Goal: Information Seeking & Learning: Learn about a topic

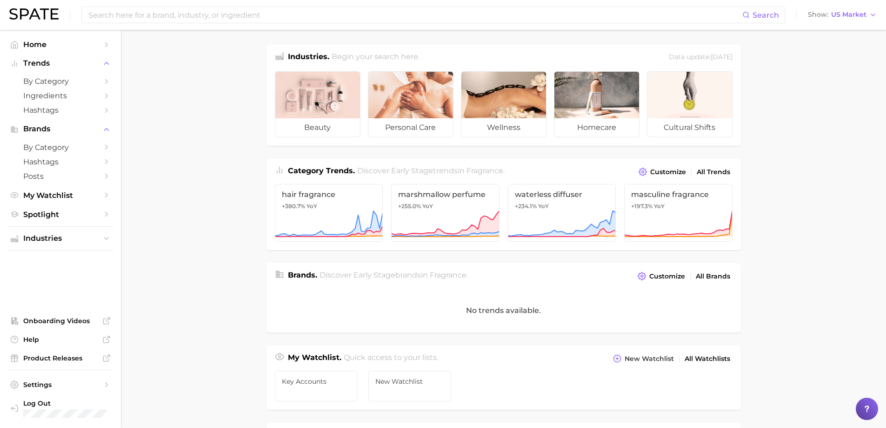
click at [176, 24] on div "Search Show US Market" at bounding box center [443, 15] width 868 height 30
click at [176, 20] on input at bounding box center [414, 15] width 655 height 16
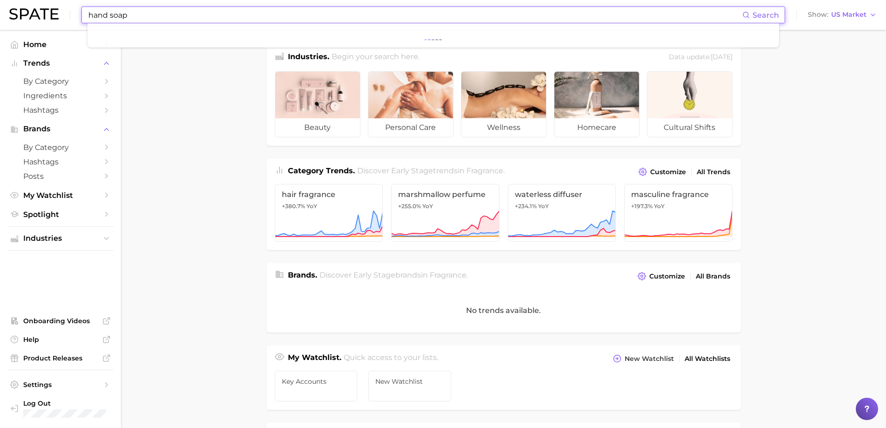
type input "hand soap"
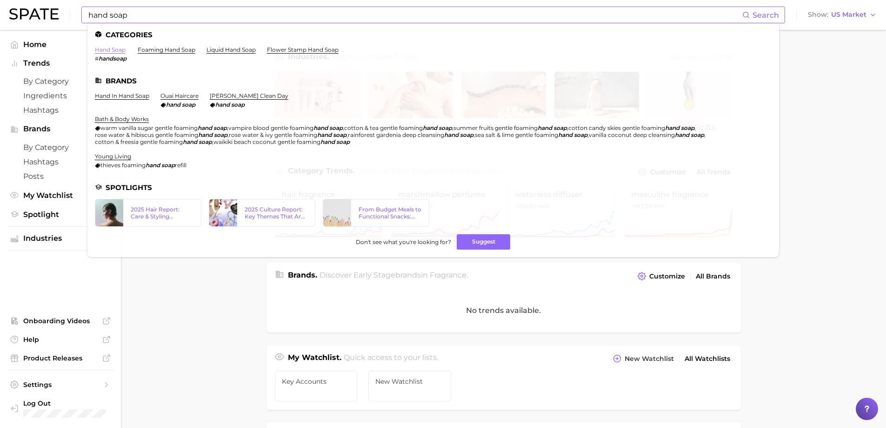
click at [109, 48] on link "hand soap" at bounding box center [110, 49] width 31 height 7
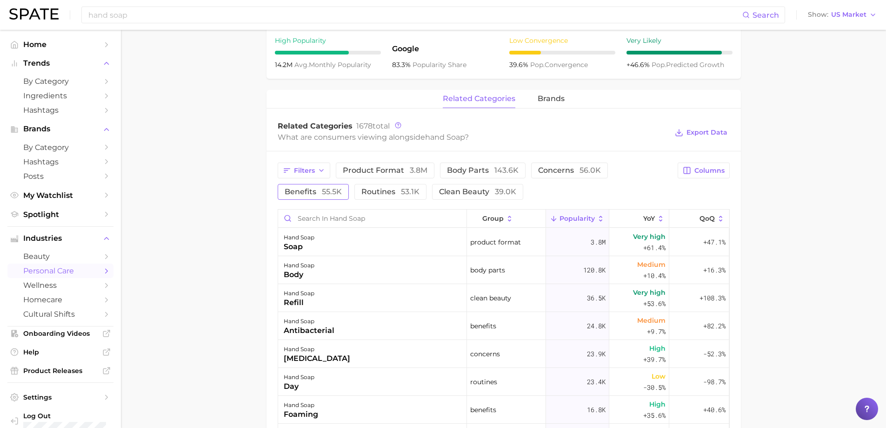
click at [326, 195] on span "55.5k" at bounding box center [332, 191] width 20 height 9
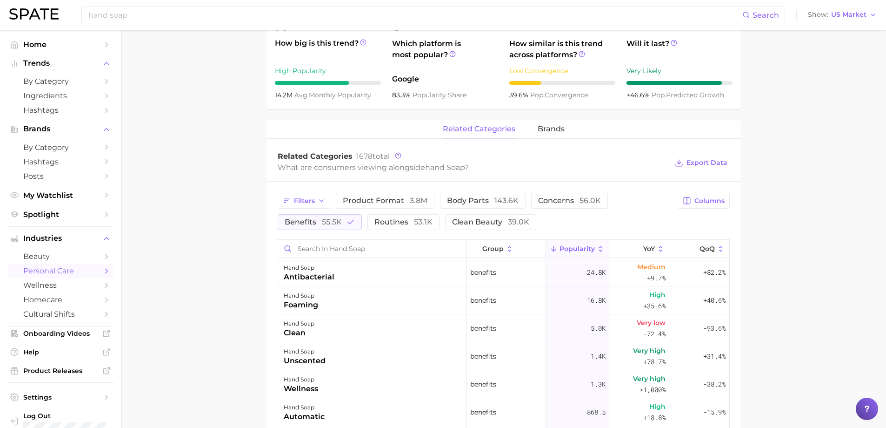
scroll to position [326, 0]
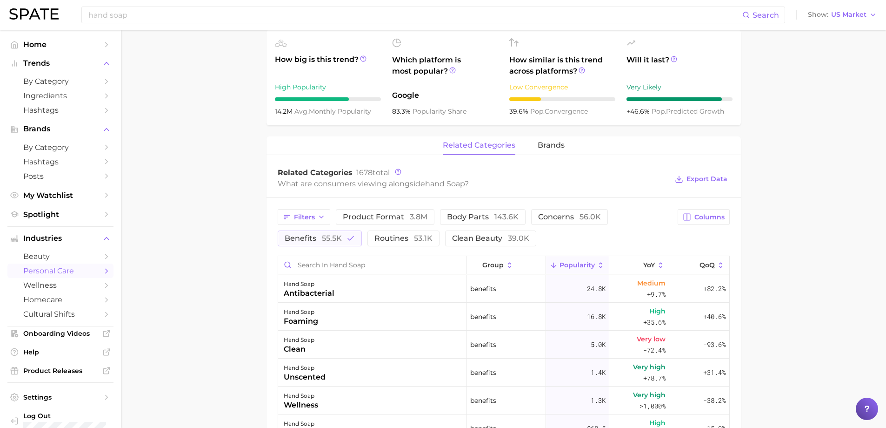
click at [597, 262] on icon at bounding box center [601, 265] width 8 height 8
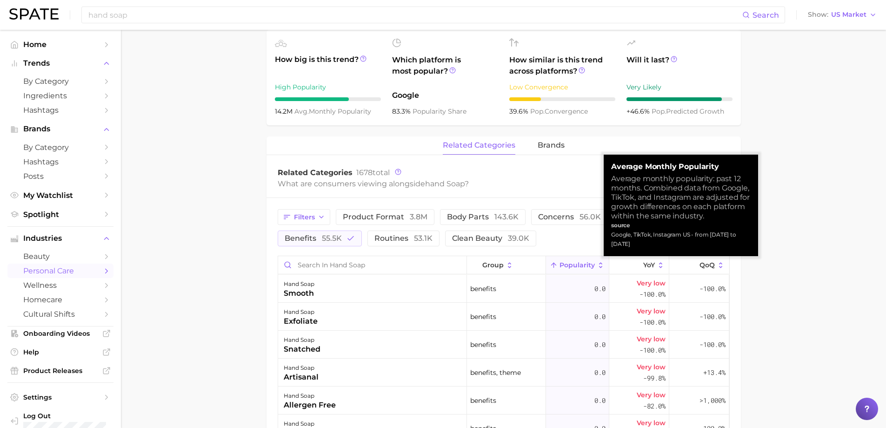
click at [597, 262] on icon at bounding box center [601, 265] width 8 height 8
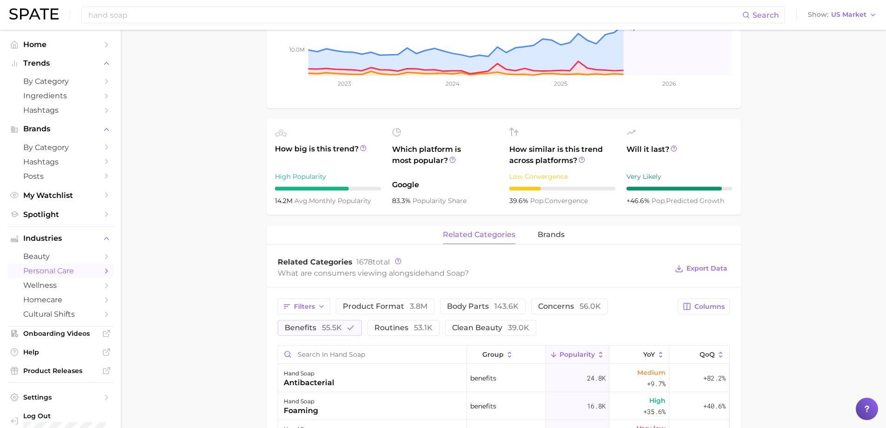
scroll to position [233, 0]
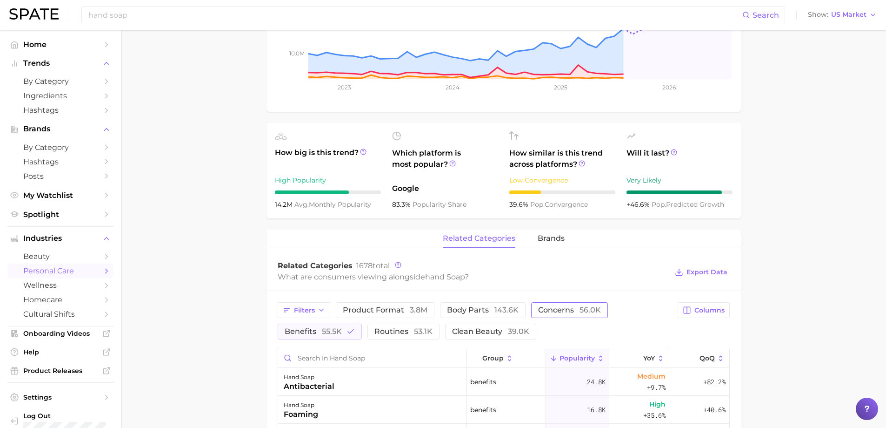
drag, startPoint x: 544, startPoint y: 307, endPoint x: 494, endPoint y: 319, distance: 51.6
click at [544, 307] on span "concerns 56.0k" at bounding box center [569, 309] width 63 height 7
click at [350, 333] on icon "button" at bounding box center [351, 331] width 8 height 8
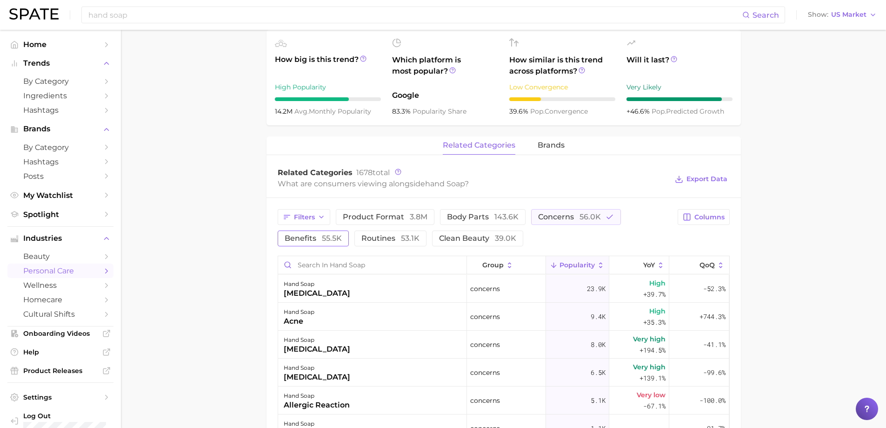
scroll to position [372, 0]
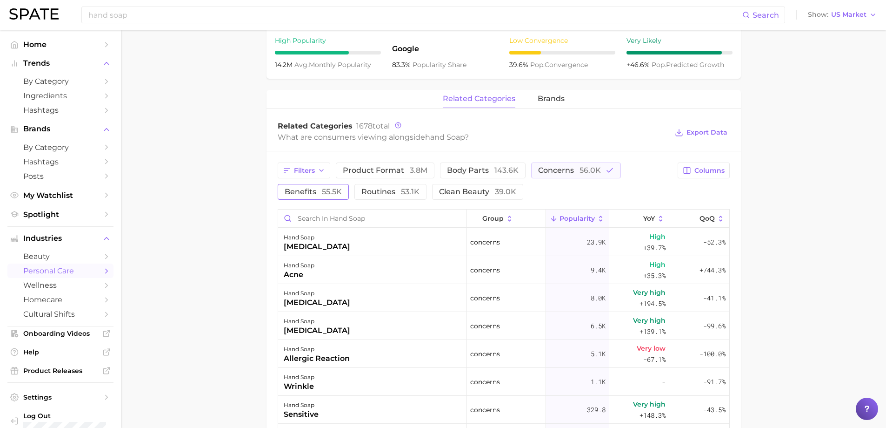
click at [597, 219] on icon at bounding box center [601, 219] width 8 height 8
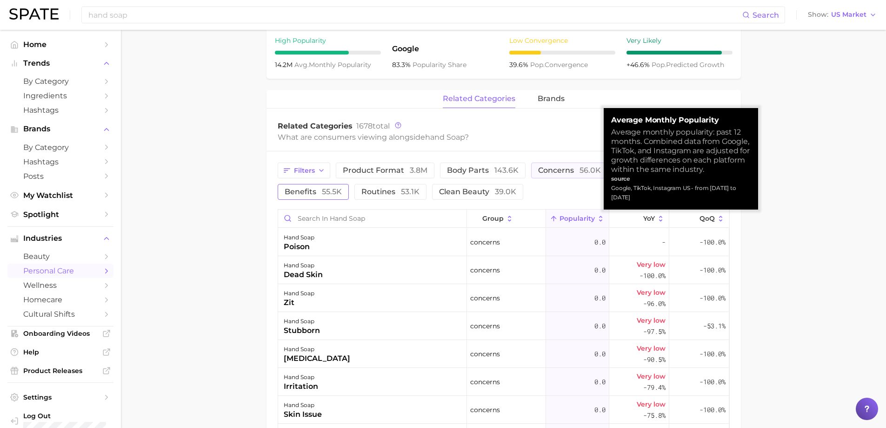
click at [597, 219] on icon at bounding box center [601, 219] width 8 height 8
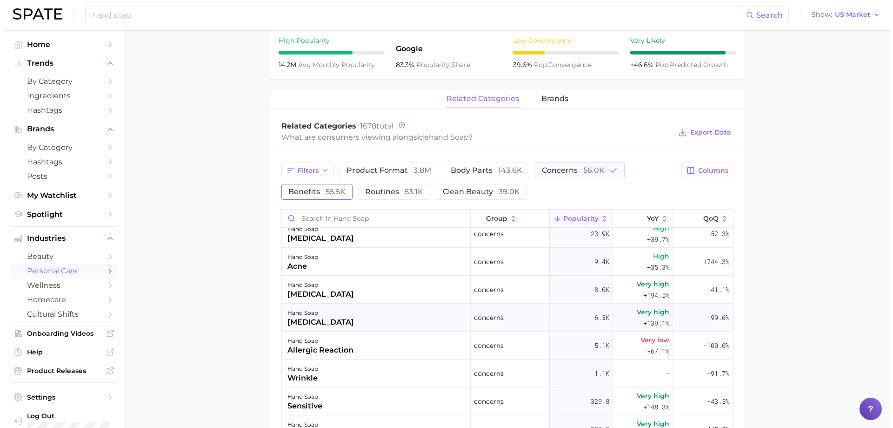
scroll to position [0, 0]
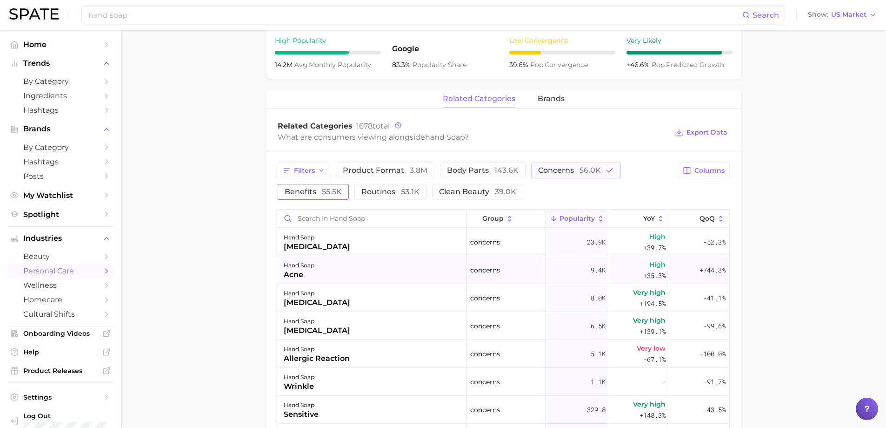
click at [306, 271] on div "acne" at bounding box center [299, 274] width 31 height 11
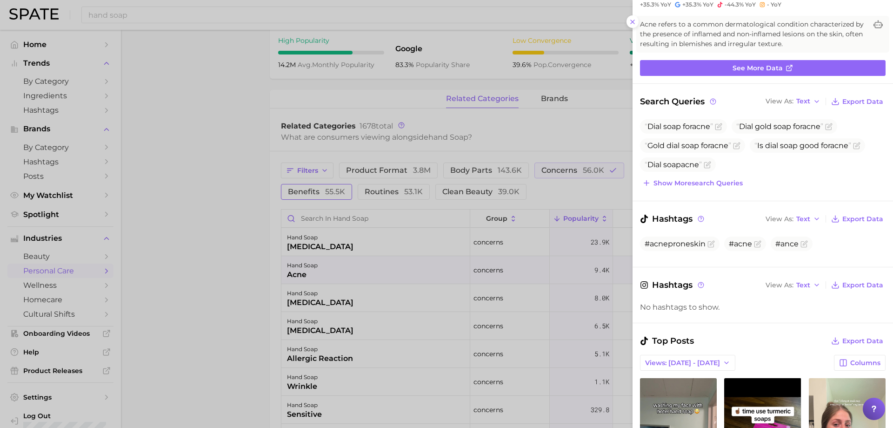
scroll to position [233, 0]
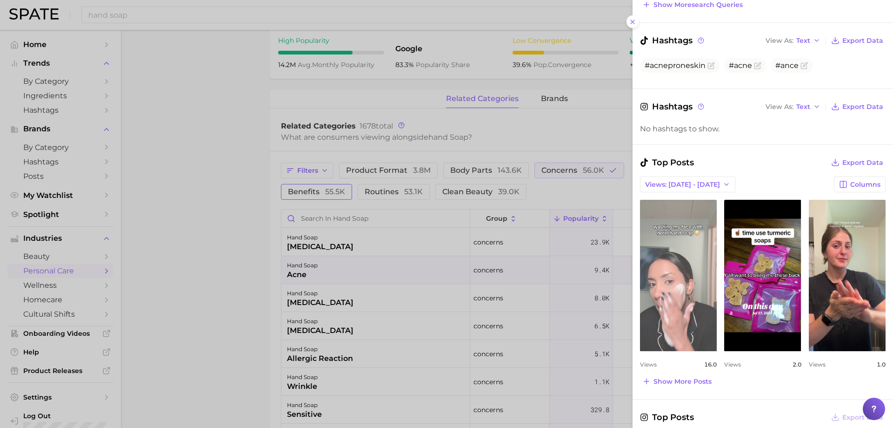
click at [676, 280] on link "view post on TikTok" at bounding box center [678, 275] width 77 height 151
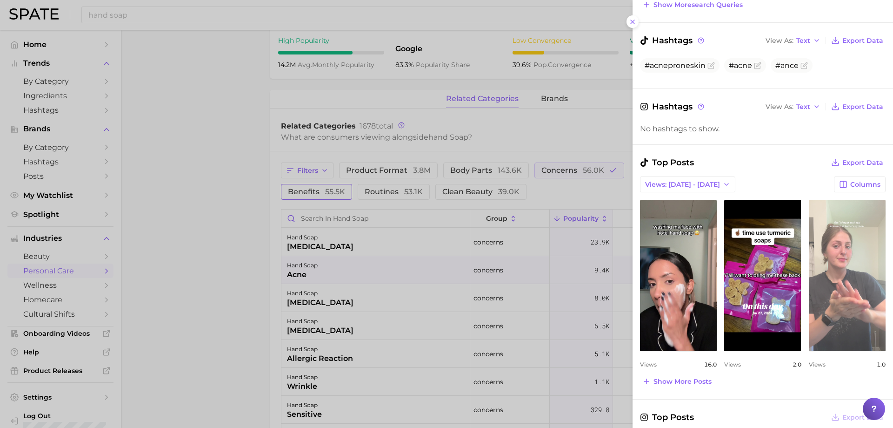
click at [811, 266] on link "view post on TikTok" at bounding box center [847, 275] width 77 height 151
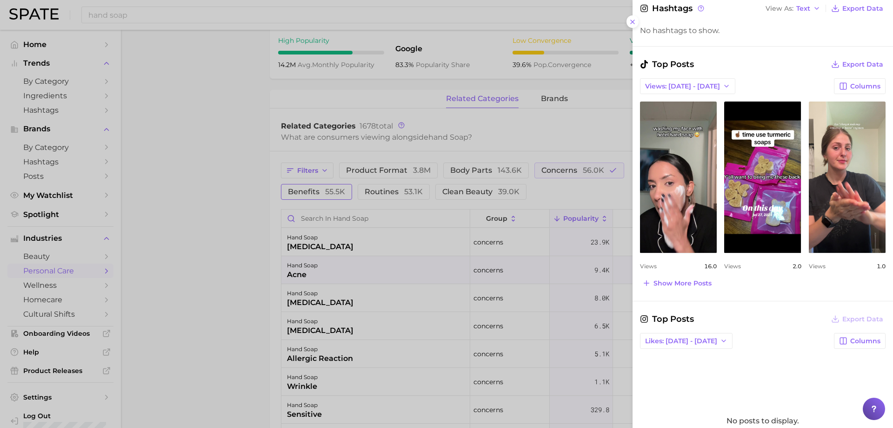
scroll to position [372, 0]
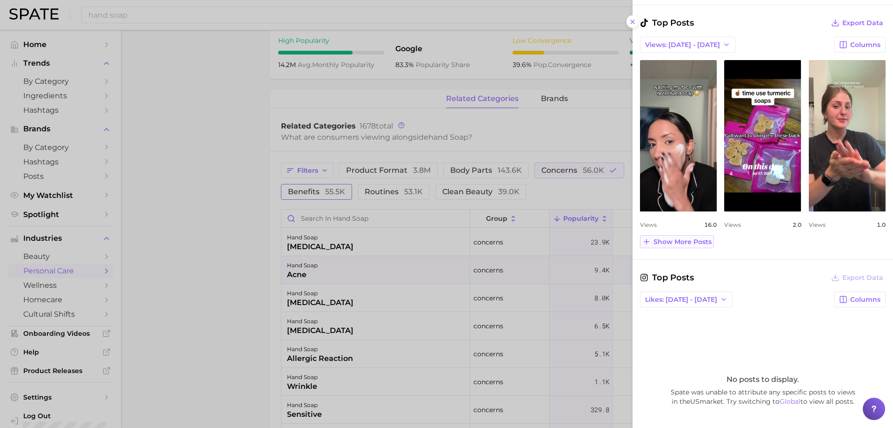
click at [687, 240] on span "Show more posts" at bounding box center [683, 242] width 58 height 8
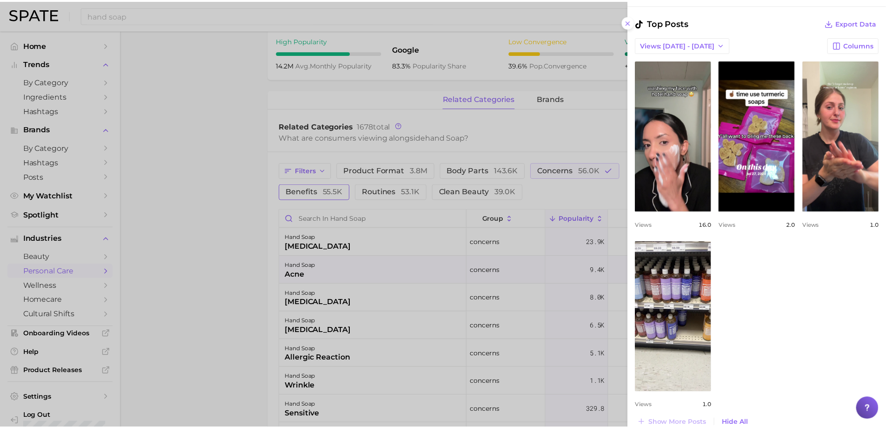
scroll to position [0, 0]
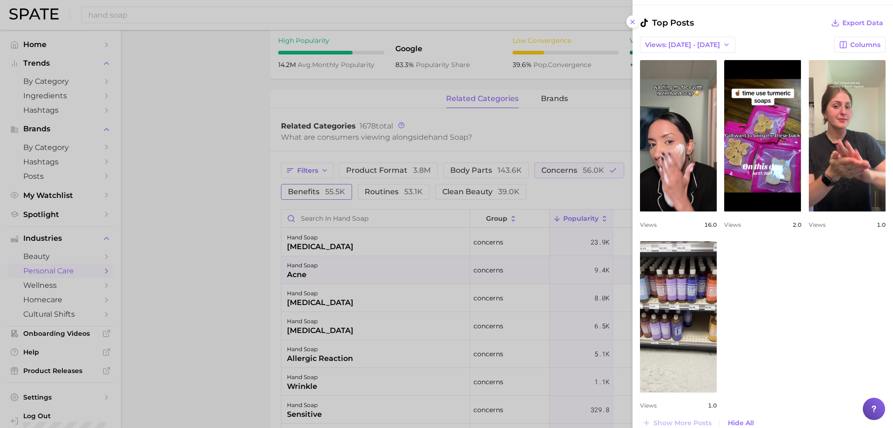
click at [169, 263] on div at bounding box center [446, 214] width 893 height 428
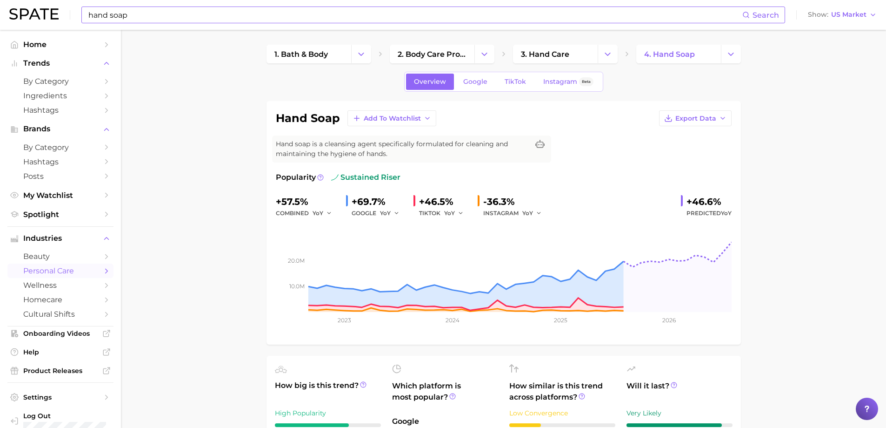
click at [193, 14] on input "hand soap" at bounding box center [414, 15] width 655 height 16
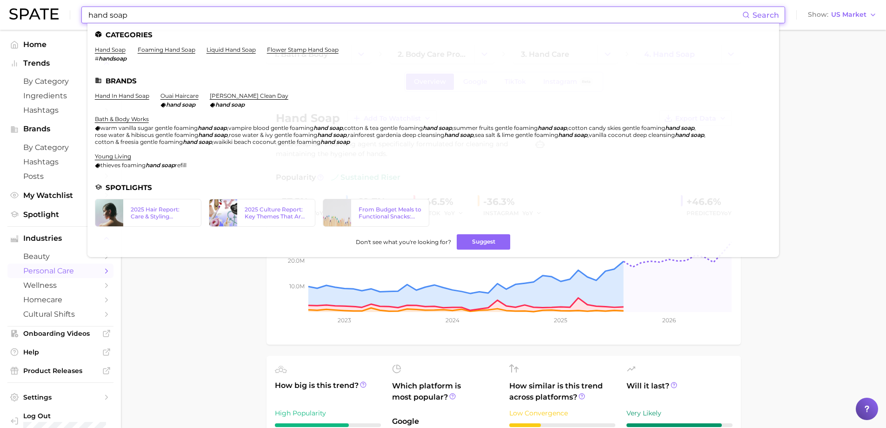
click at [88, 16] on input "hand soap" at bounding box center [414, 15] width 655 height 16
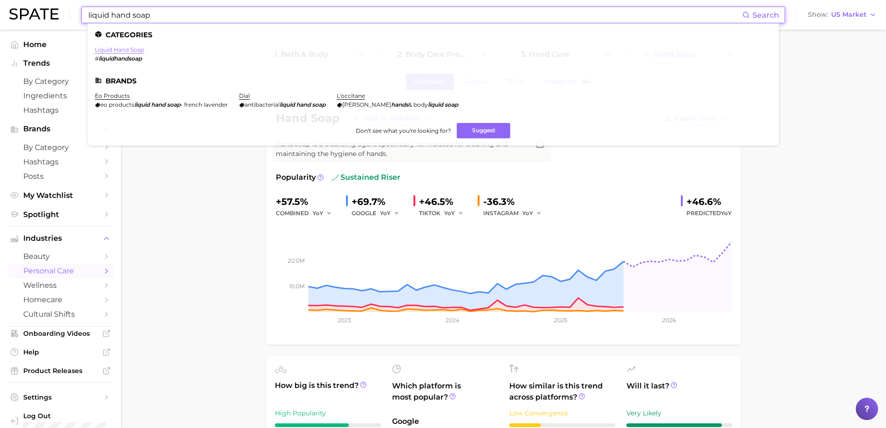
click at [127, 50] on link "liquid hand soap" at bounding box center [119, 49] width 49 height 7
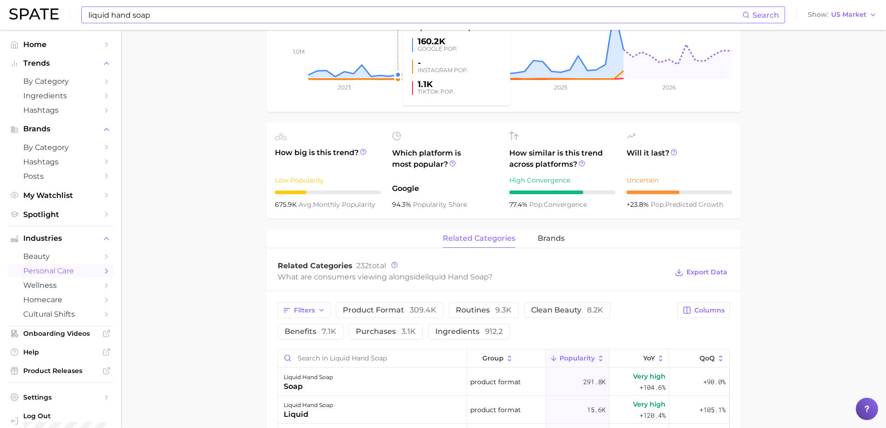
scroll to position [372, 0]
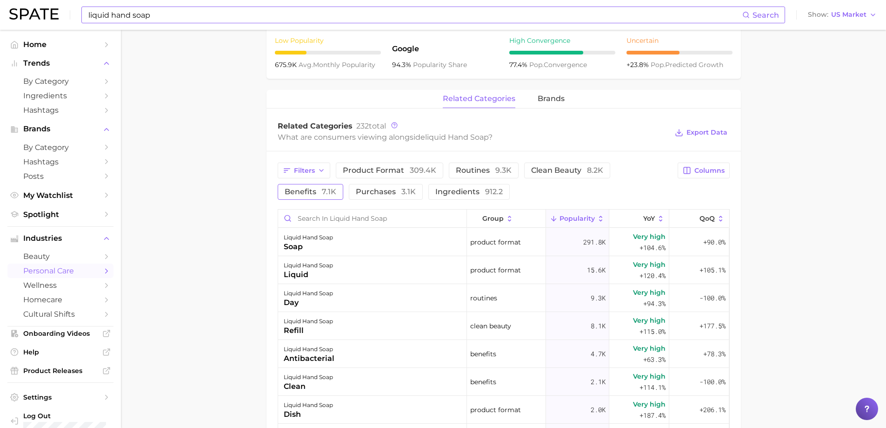
click at [318, 190] on span "benefits 7.1k" at bounding box center [311, 191] width 52 height 7
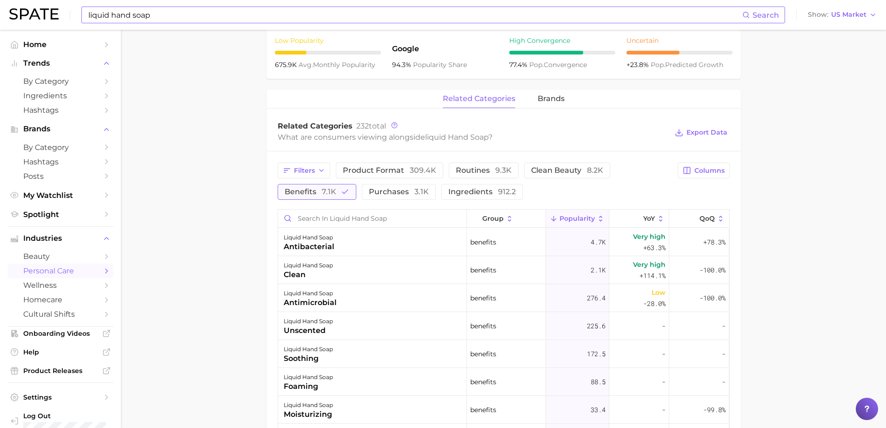
click at [333, 189] on span "7.1k" at bounding box center [329, 191] width 14 height 9
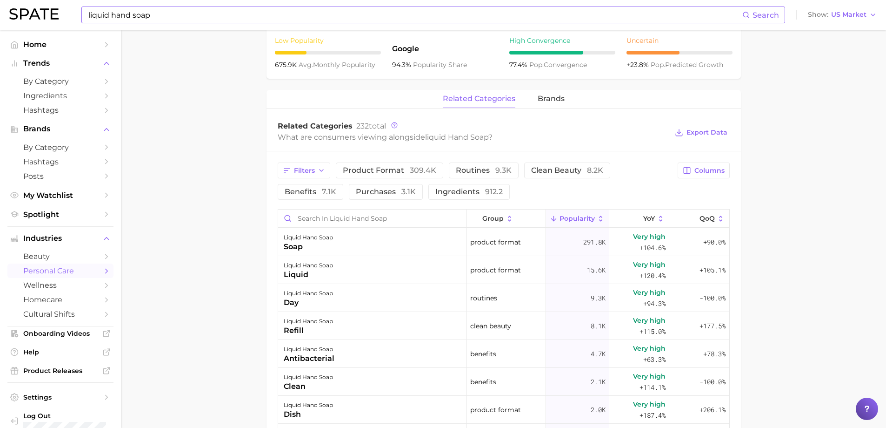
click at [599, 216] on icon at bounding box center [600, 218] width 3 height 6
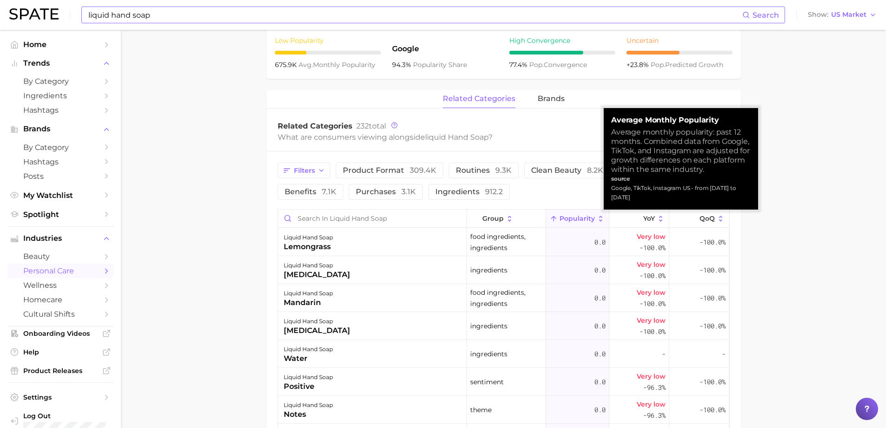
click at [599, 216] on icon at bounding box center [600, 218] width 3 height 6
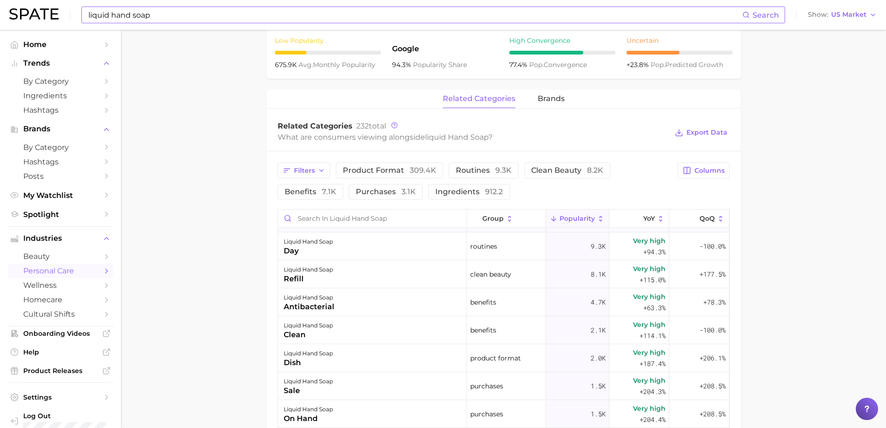
scroll to position [0, 0]
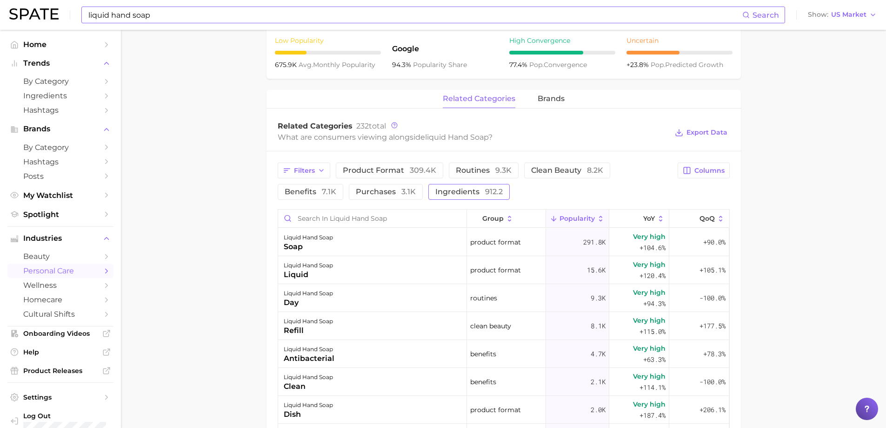
click at [460, 193] on span "ingredients 912.2" at bounding box center [469, 191] width 67 height 7
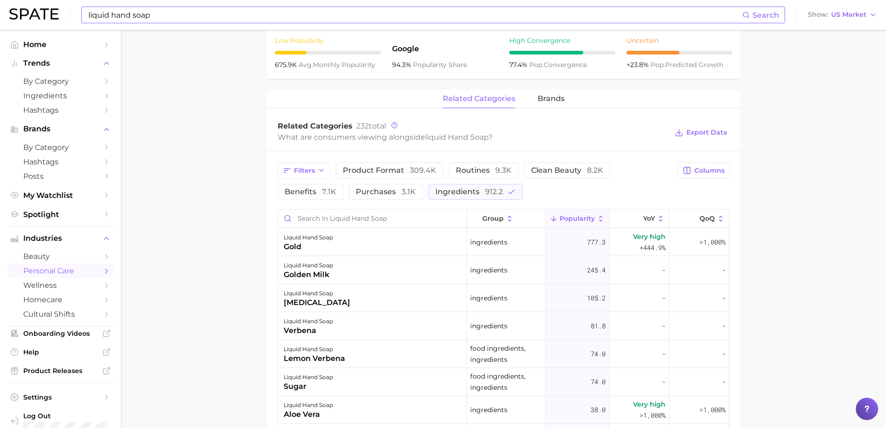
click at [597, 215] on icon at bounding box center [601, 219] width 8 height 8
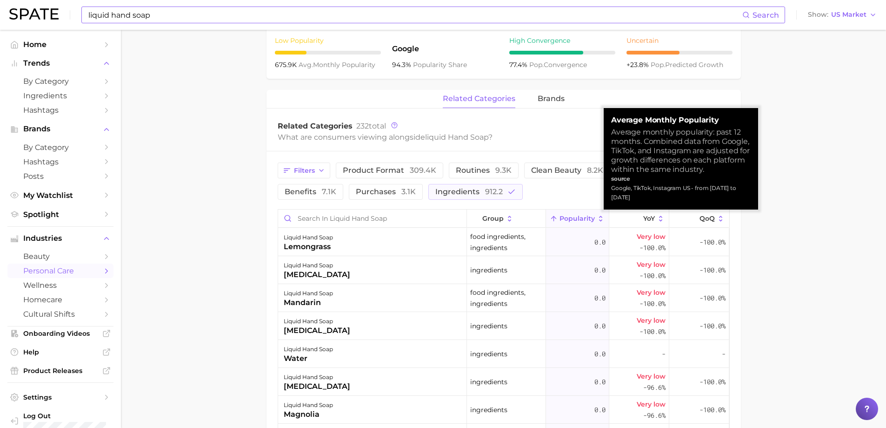
click at [597, 215] on icon at bounding box center [601, 219] width 8 height 8
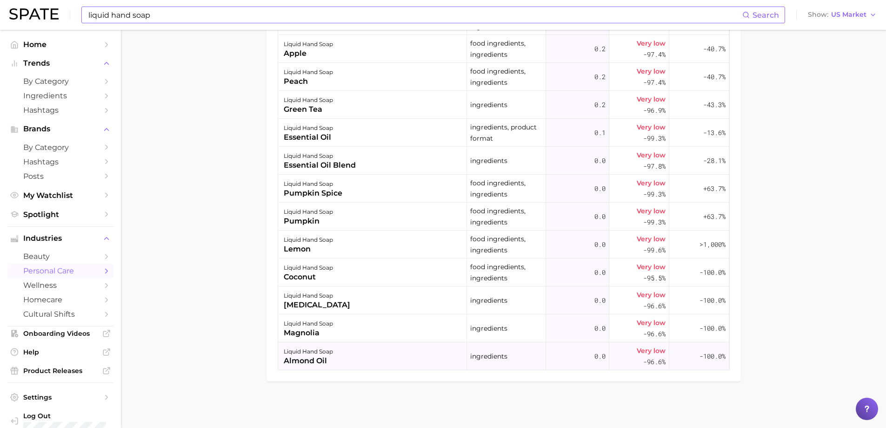
scroll to position [597, 0]
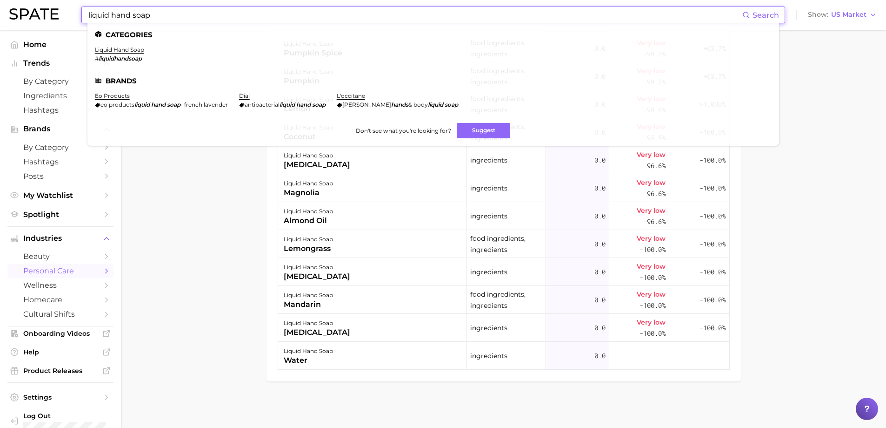
drag, startPoint x: 203, startPoint y: 14, endPoint x: 128, endPoint y: 14, distance: 75.4
click at [202, 14] on input "liquid hand soap" at bounding box center [414, 15] width 655 height 16
drag, startPoint x: 112, startPoint y: 13, endPoint x: 88, endPoint y: 11, distance: 24.3
click at [89, 13] on input "liquid hand soap" at bounding box center [414, 15] width 655 height 16
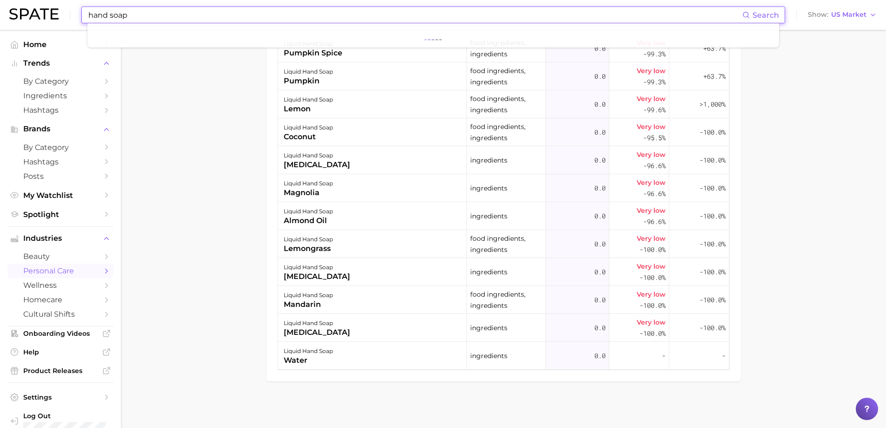
type input "hand soap"
click at [136, 20] on input "hand soap" at bounding box center [414, 15] width 655 height 16
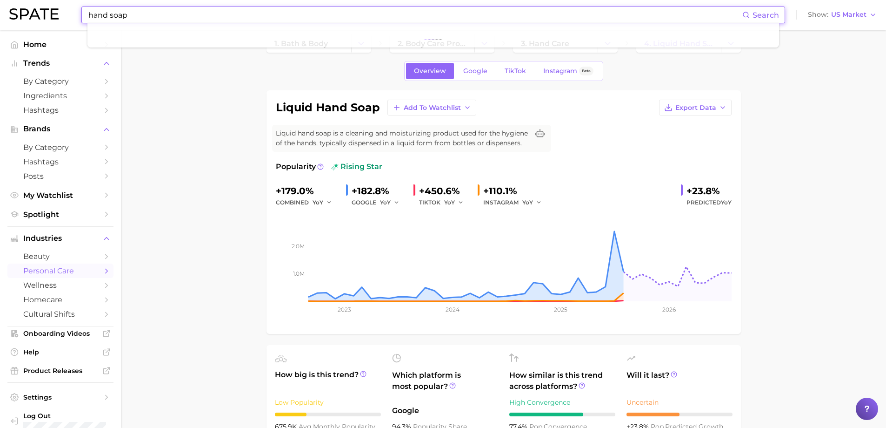
scroll to position [0, 0]
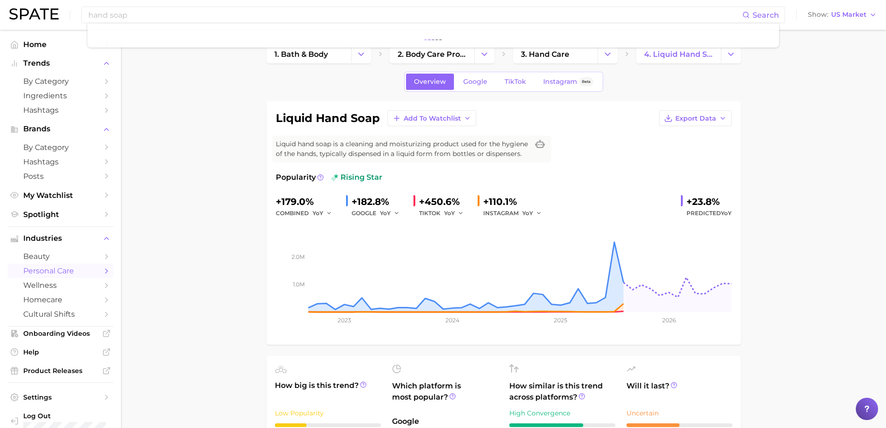
click at [93, 273] on link "personal care" at bounding box center [60, 270] width 106 height 14
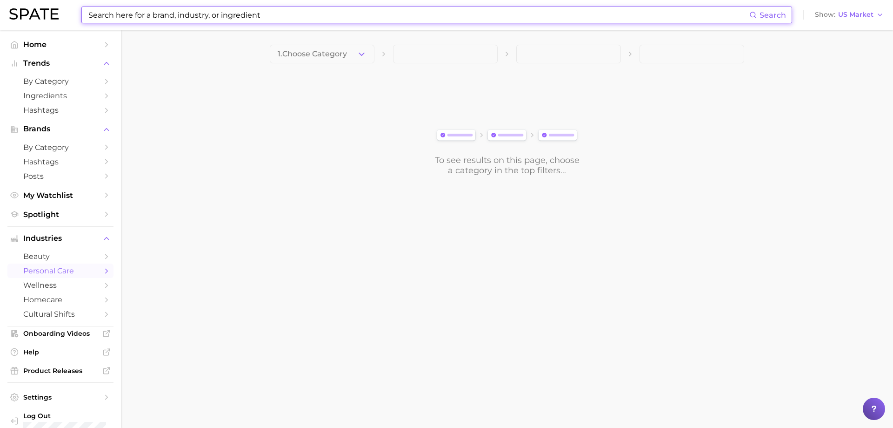
click at [177, 13] on input at bounding box center [418, 15] width 662 height 16
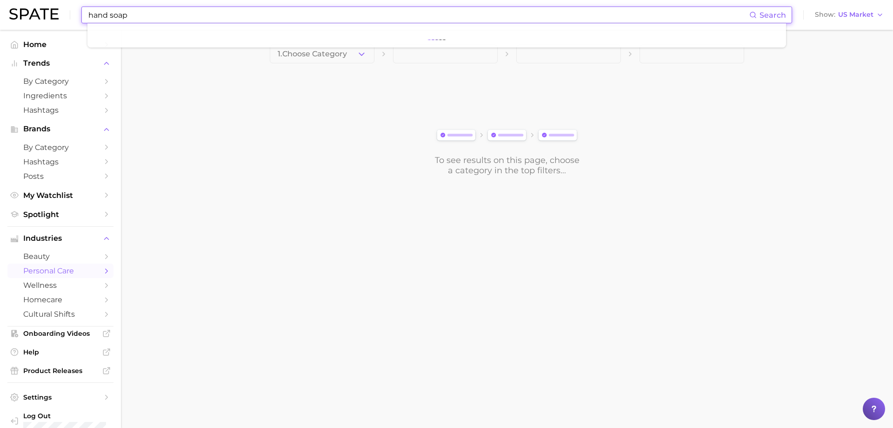
type input "hand soap"
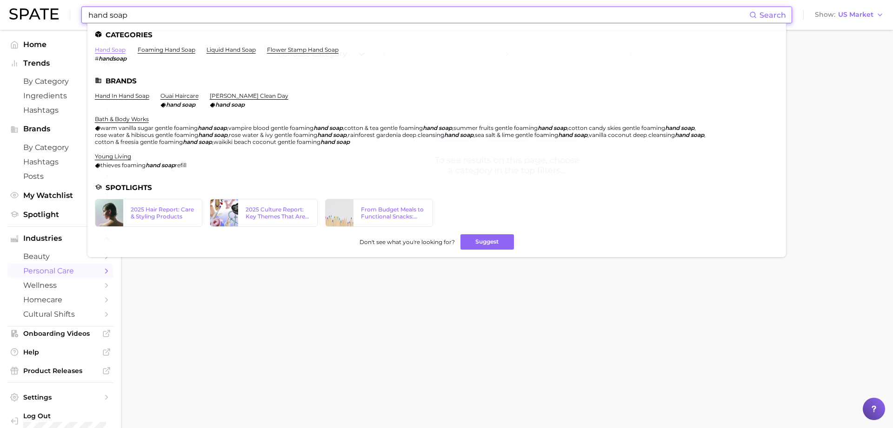
click at [108, 48] on link "hand soap" at bounding box center [110, 49] width 31 height 7
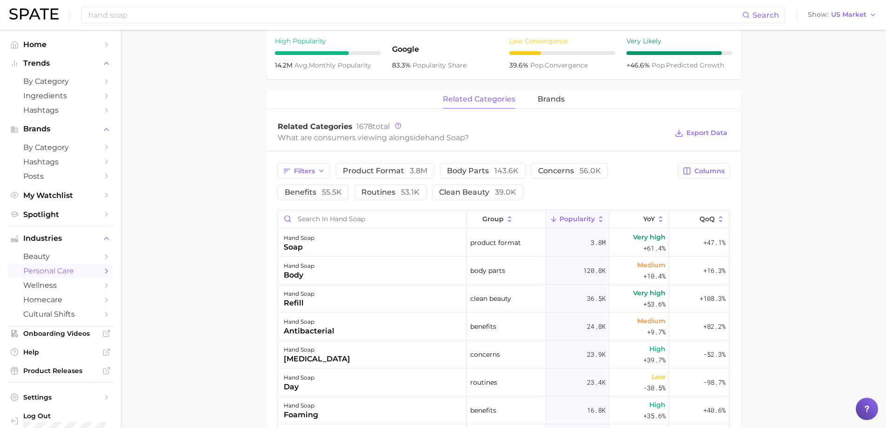
scroll to position [372, 0]
click at [311, 166] on button "Filters" at bounding box center [304, 170] width 53 height 16
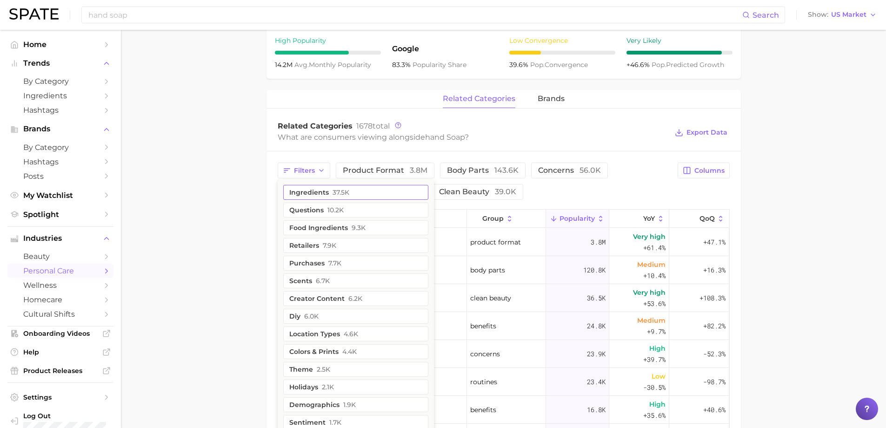
click at [318, 190] on button "ingredients 37.5k" at bounding box center [355, 192] width 145 height 15
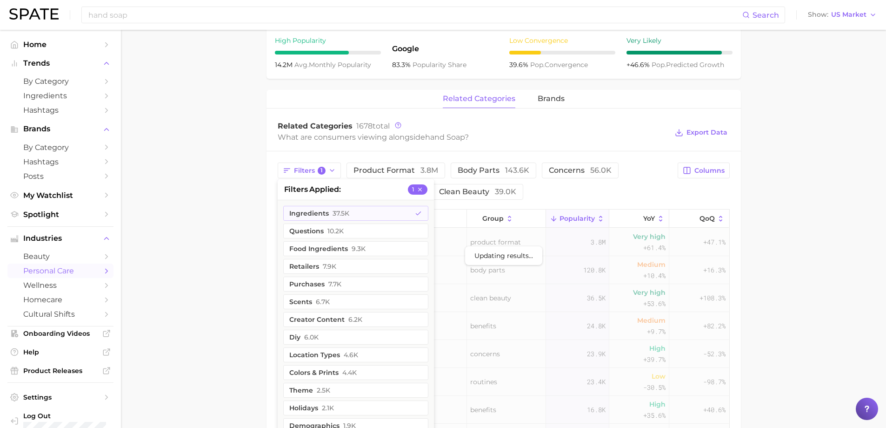
click at [242, 201] on main "1. bath & body 2. body care products 3. hand care 4. hand soap Overview Google …" at bounding box center [503, 176] width 765 height 1037
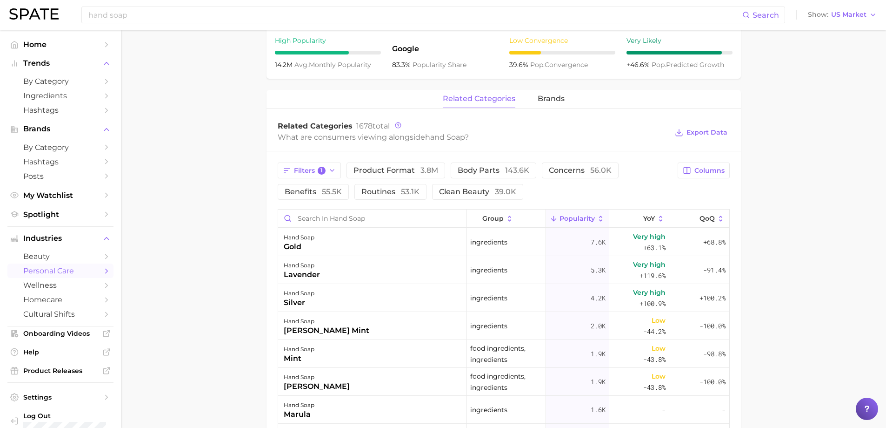
click at [590, 217] on button "Popularity" at bounding box center [577, 218] width 63 height 18
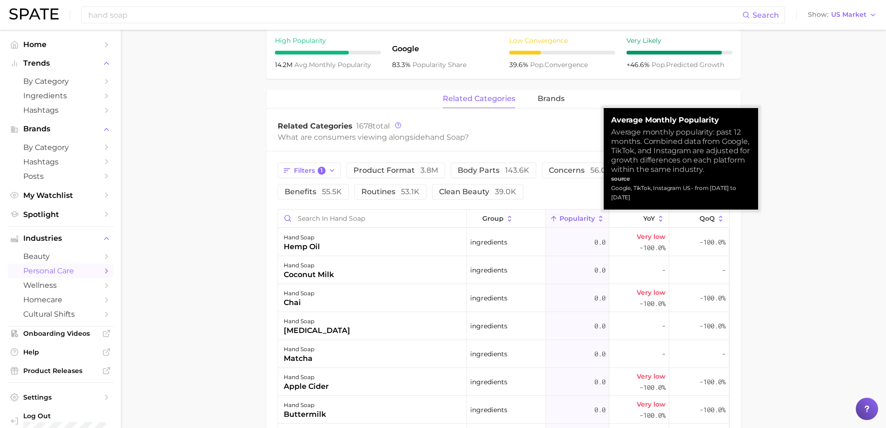
click at [590, 217] on button "Popularity" at bounding box center [577, 218] width 63 height 18
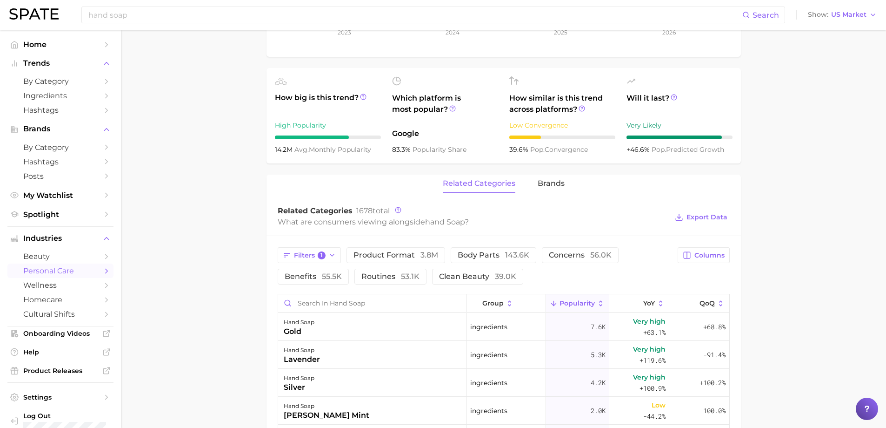
scroll to position [267, 0]
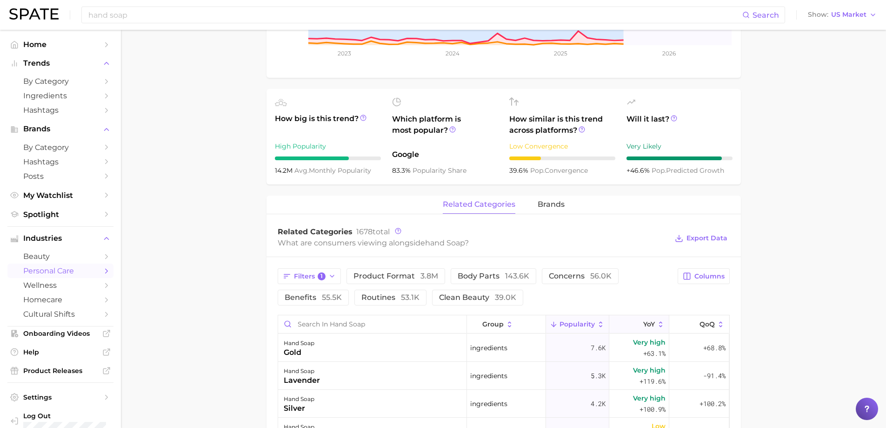
click at [657, 322] on icon at bounding box center [661, 324] width 8 height 8
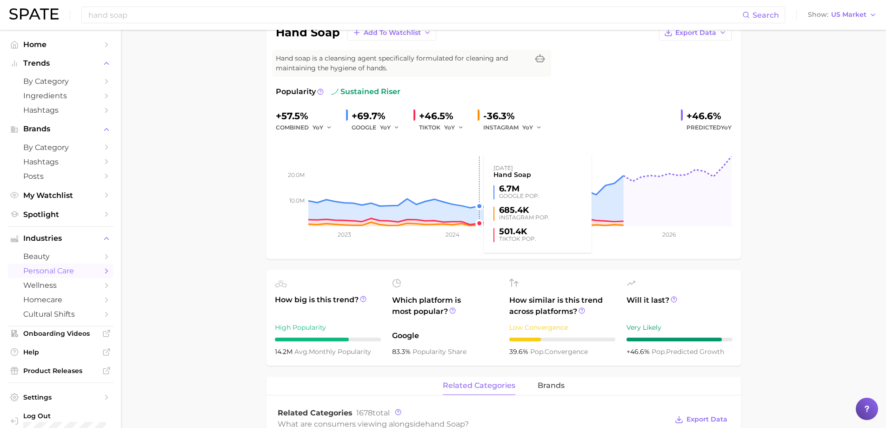
scroll to position [0, 0]
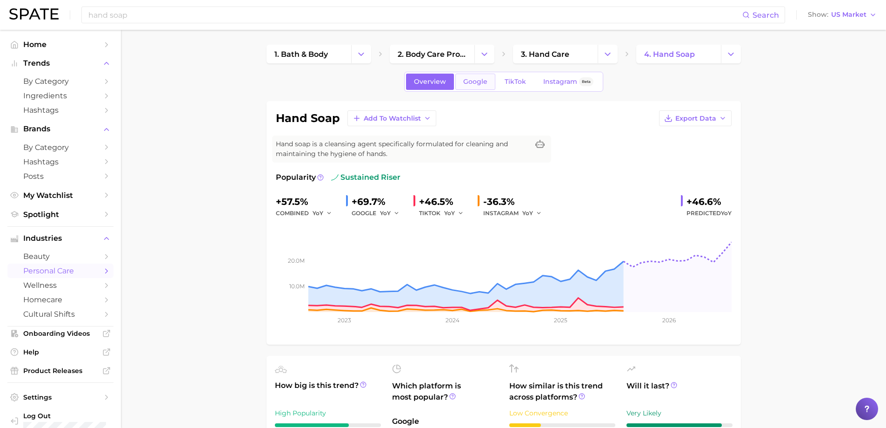
click at [459, 80] on link "Google" at bounding box center [476, 82] width 40 height 16
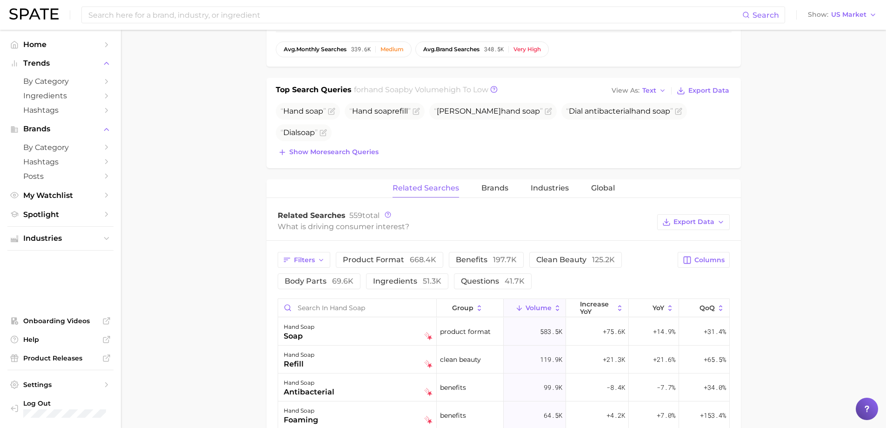
scroll to position [326, 0]
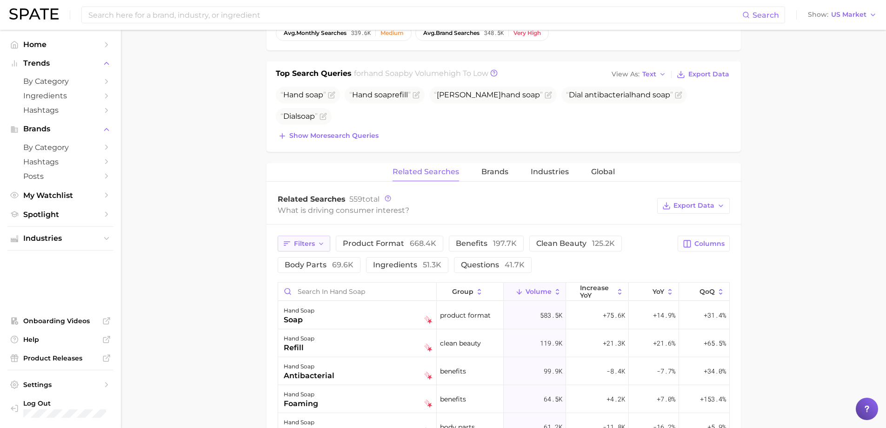
click at [313, 246] on span "Filters" at bounding box center [304, 244] width 21 height 8
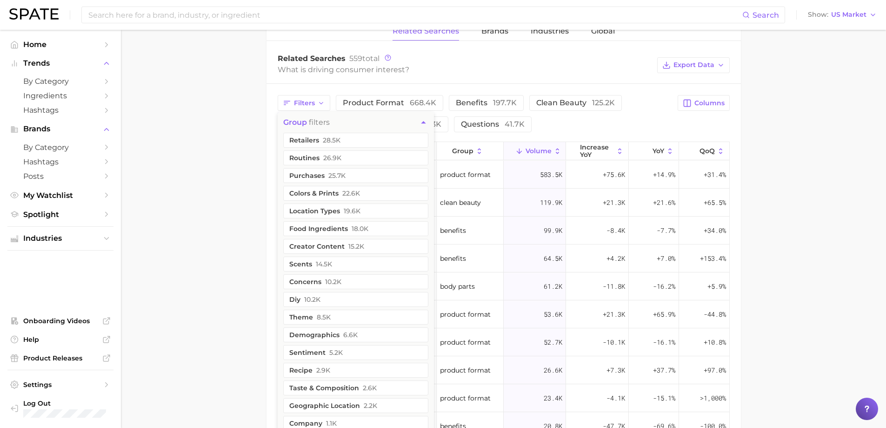
scroll to position [465, 0]
click at [302, 283] on button "concerns 10.2k" at bounding box center [355, 282] width 145 height 15
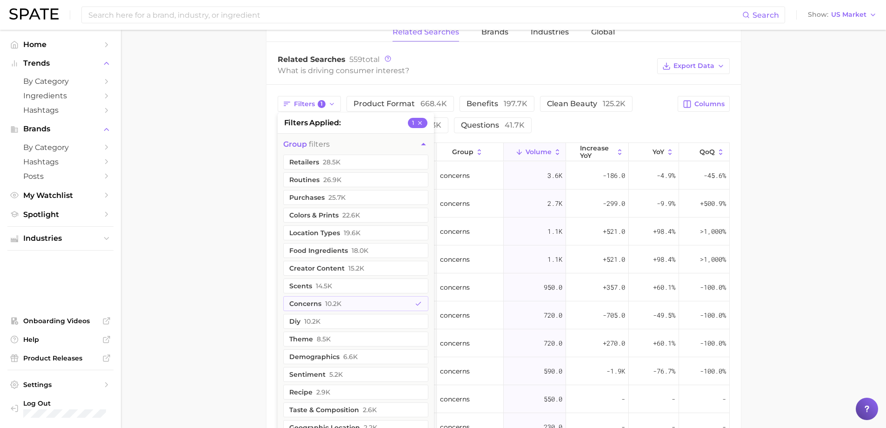
click at [528, 148] on span "Volume" at bounding box center [539, 151] width 26 height 7
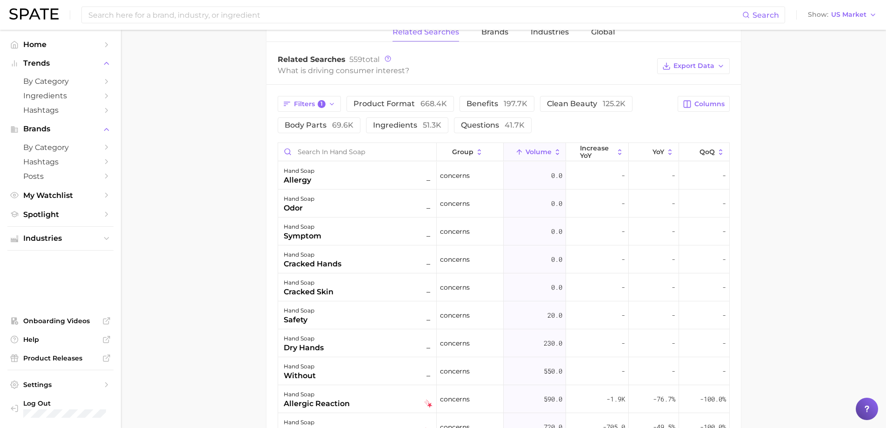
click at [536, 148] on span "Volume" at bounding box center [539, 151] width 26 height 7
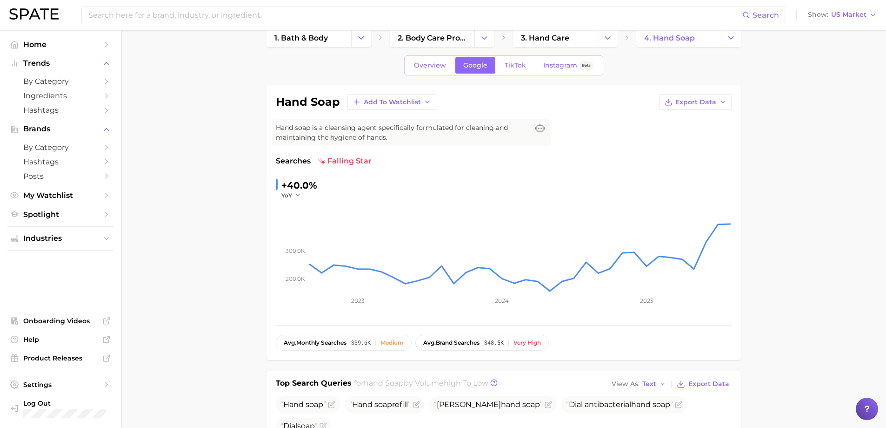
scroll to position [0, 0]
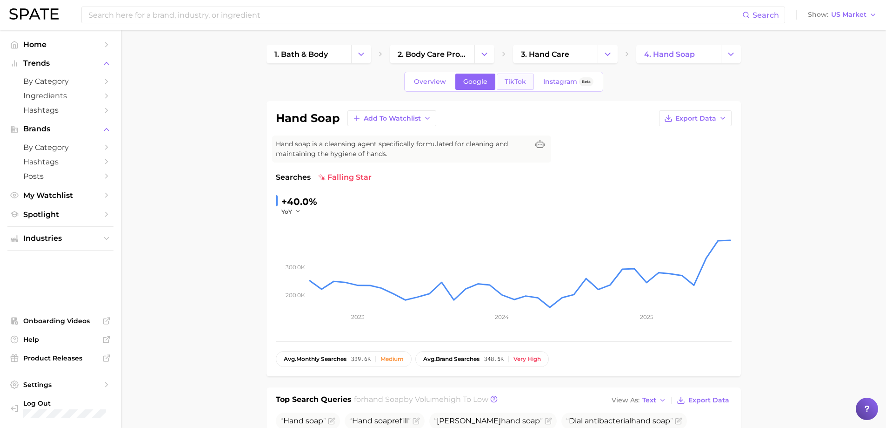
click at [509, 86] on link "TikTok" at bounding box center [515, 82] width 37 height 16
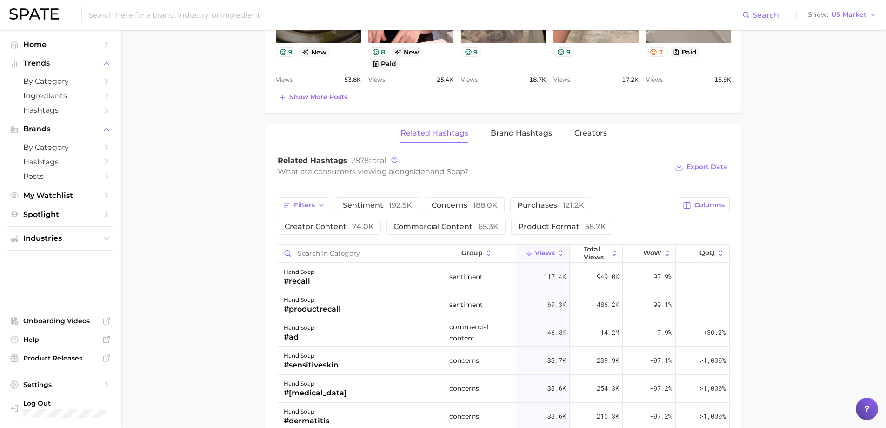
scroll to position [651, 0]
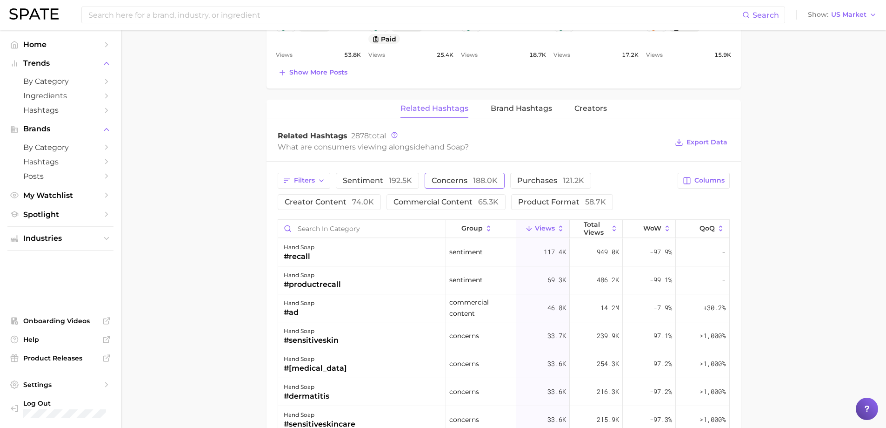
click at [442, 178] on span "concerns 188.0k" at bounding box center [465, 180] width 66 height 7
click at [696, 176] on span "Columns" at bounding box center [710, 180] width 30 height 8
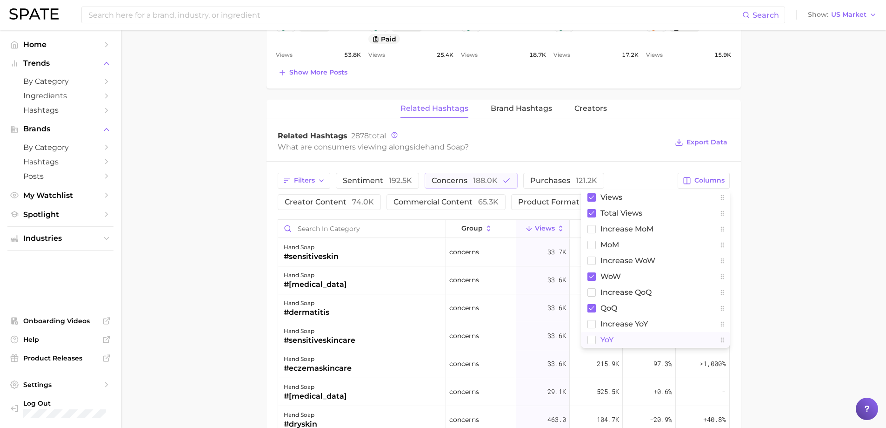
click at [594, 338] on rect at bounding box center [592, 339] width 8 height 8
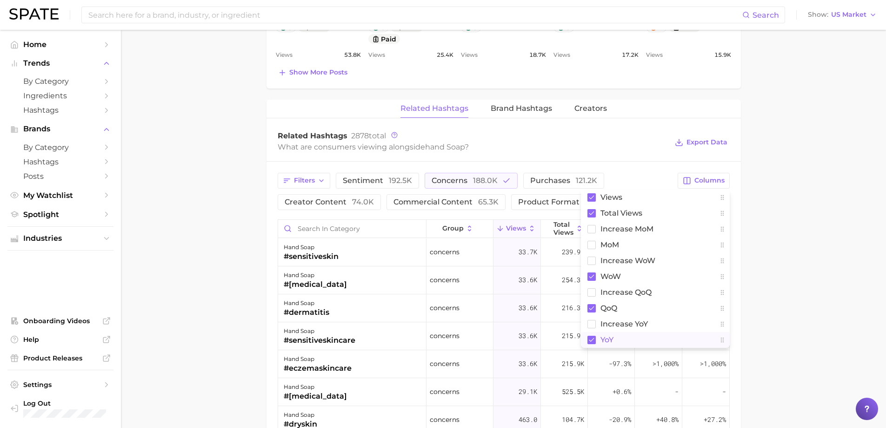
click at [653, 156] on div "Related Hashtags 2878 total What are consumers viewing alongside hand soap ? Ex…" at bounding box center [504, 142] width 475 height 37
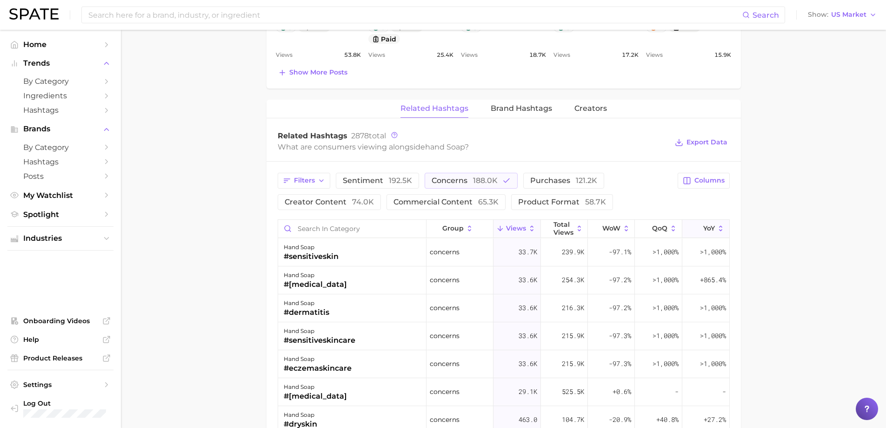
click at [717, 224] on icon at bounding box center [721, 228] width 8 height 8
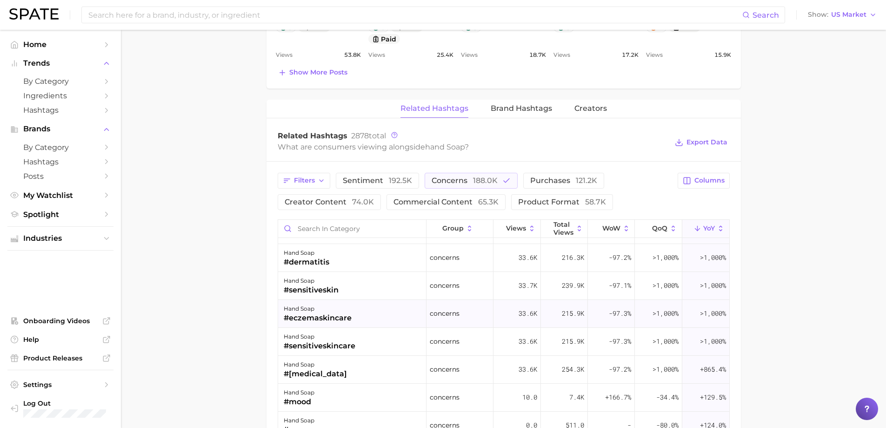
scroll to position [0, 0]
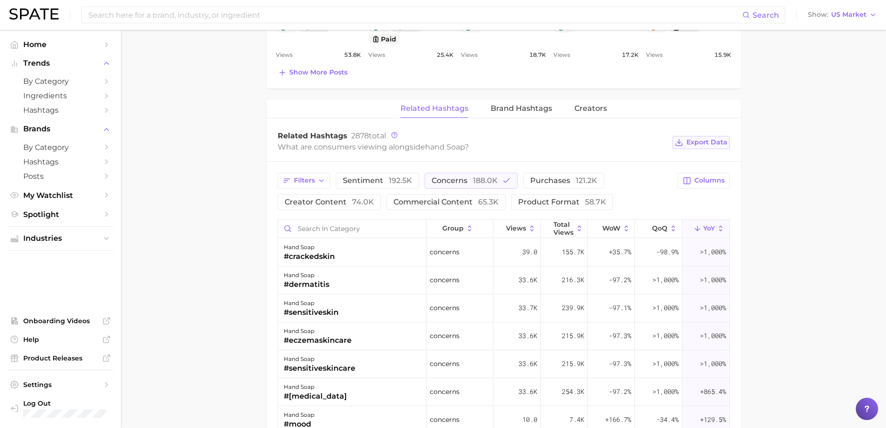
click at [680, 140] on icon at bounding box center [679, 142] width 8 height 8
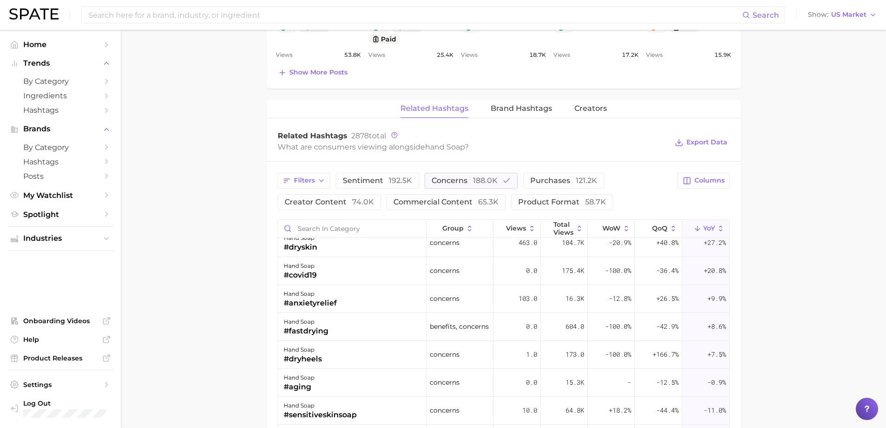
scroll to position [419, 0]
